Goal: Transaction & Acquisition: Purchase product/service

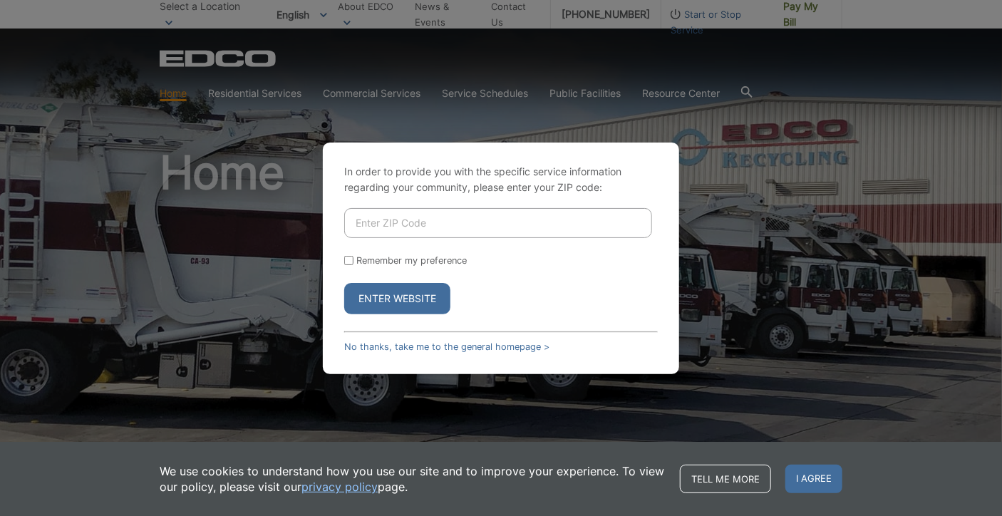
click at [396, 224] on input "Enter ZIP Code" at bounding box center [498, 223] width 308 height 30
type input "91901"
click at [405, 296] on button "Enter Website" at bounding box center [397, 298] width 106 height 31
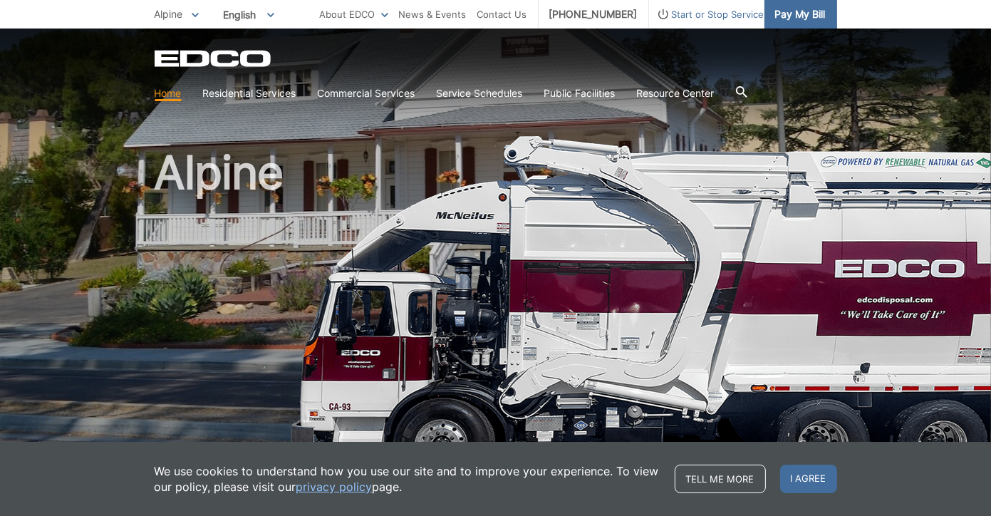
click at [793, 16] on span "Pay My Bill" at bounding box center [800, 14] width 51 height 16
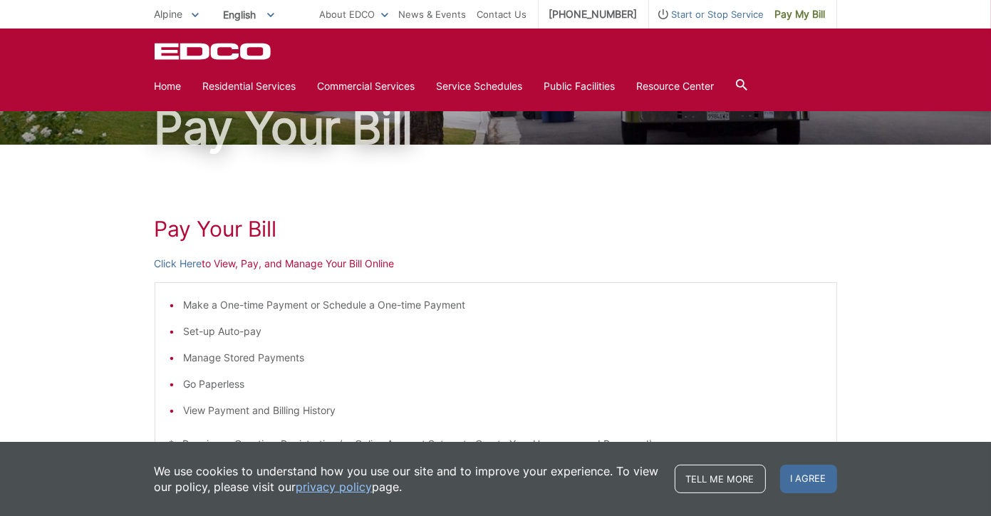
scroll to position [88, 0]
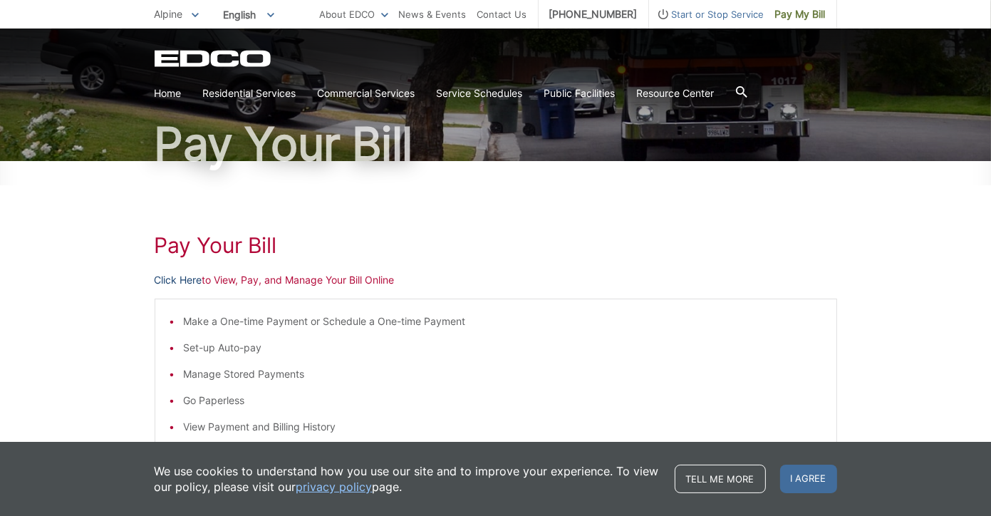
click at [182, 281] on link "Click Here" at bounding box center [179, 280] width 48 height 16
